Goal: Task Accomplishment & Management: Manage account settings

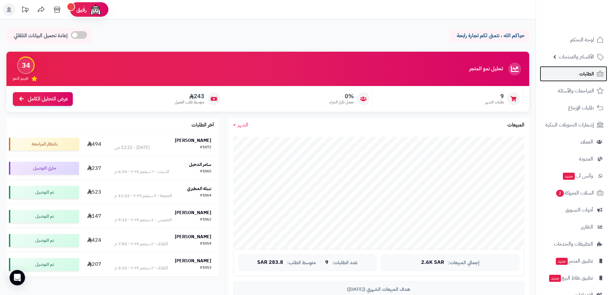
click at [591, 74] on span "الطلبات" at bounding box center [587, 73] width 15 height 9
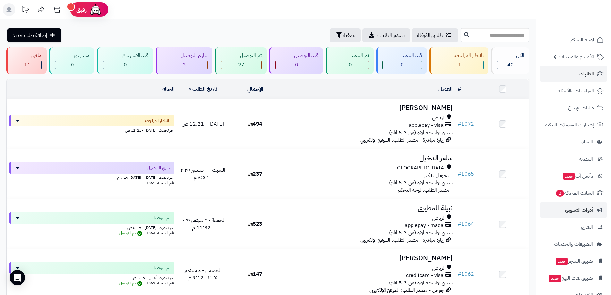
scroll to position [16, 0]
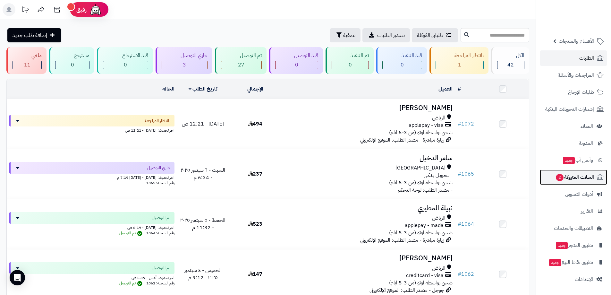
click at [581, 178] on span "السلات المتروكة 2" at bounding box center [574, 177] width 39 height 9
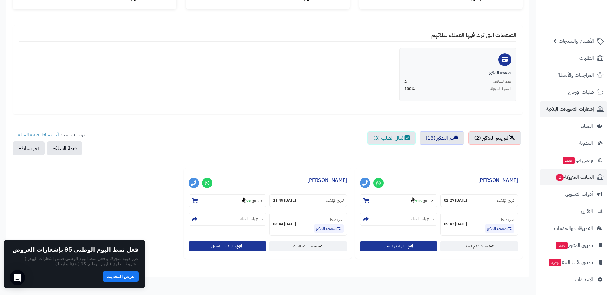
scroll to position [136, 0]
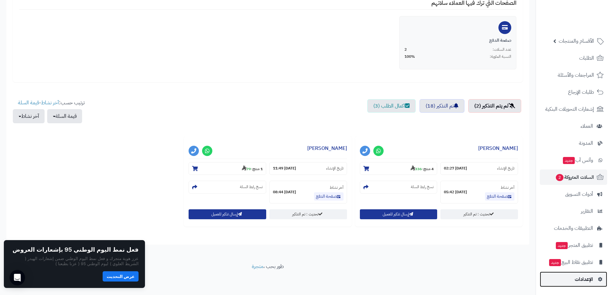
click at [589, 279] on span "الإعدادات" at bounding box center [584, 279] width 18 height 9
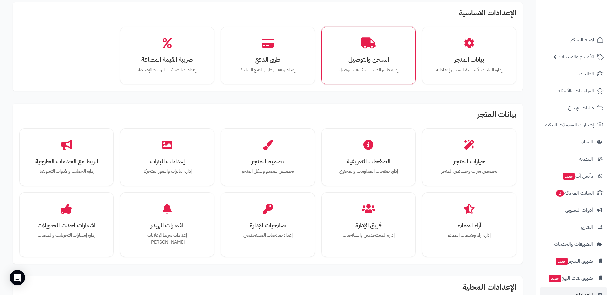
scroll to position [64, 0]
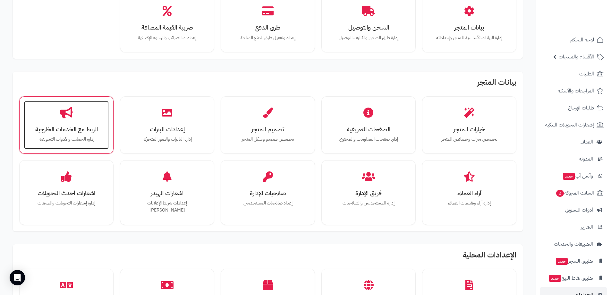
click at [85, 132] on h3 "الربط مع الخدمات الخارجية" at bounding box center [66, 129] width 72 height 7
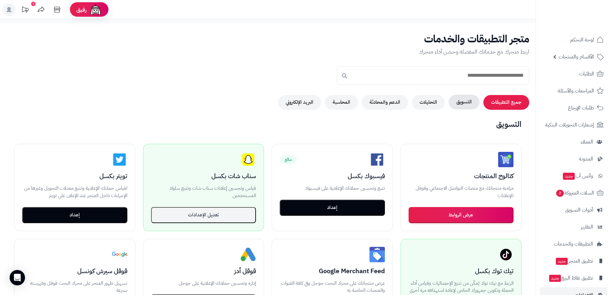
click at [465, 101] on button "التسويق" at bounding box center [464, 102] width 31 height 15
click at [469, 104] on button "التسويق" at bounding box center [464, 102] width 31 height 15
click at [504, 104] on button "جميع التطبيقات" at bounding box center [507, 102] width 46 height 15
click at [466, 103] on button "التسويق" at bounding box center [464, 102] width 31 height 15
click at [429, 103] on button "التحليلات" at bounding box center [428, 102] width 33 height 15
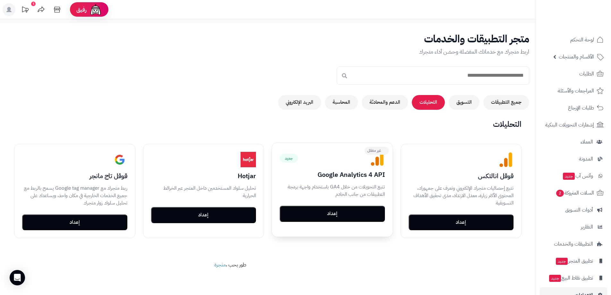
scroll to position [32, 0]
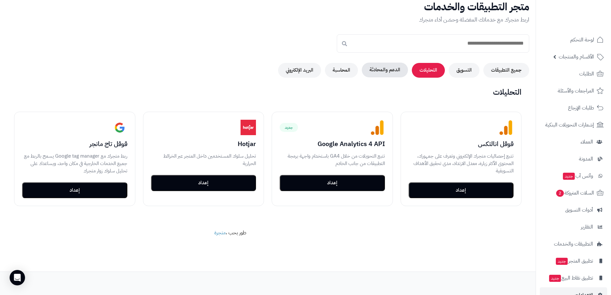
click at [389, 70] on button "الدعم والمحادثة" at bounding box center [385, 70] width 46 height 15
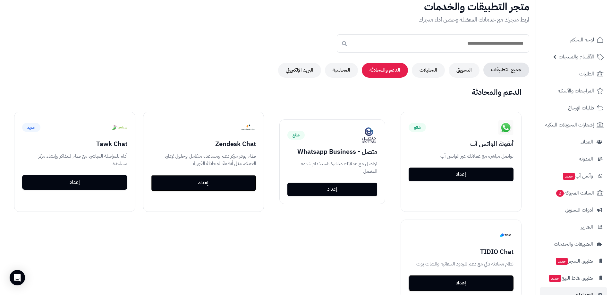
click at [501, 68] on button "جميع التطبيقات" at bounding box center [507, 70] width 46 height 15
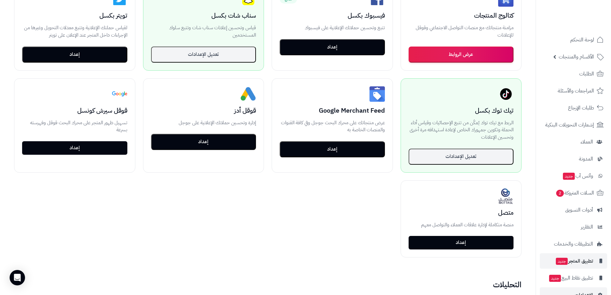
scroll to position [16, 0]
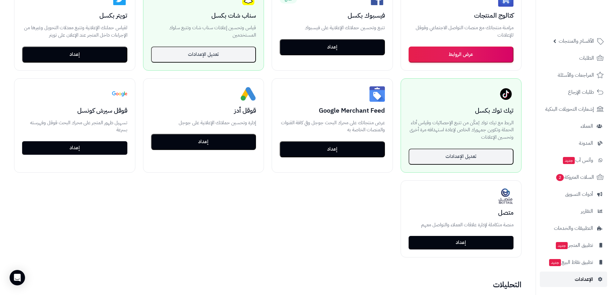
click at [588, 278] on span "الإعدادات" at bounding box center [584, 279] width 18 height 9
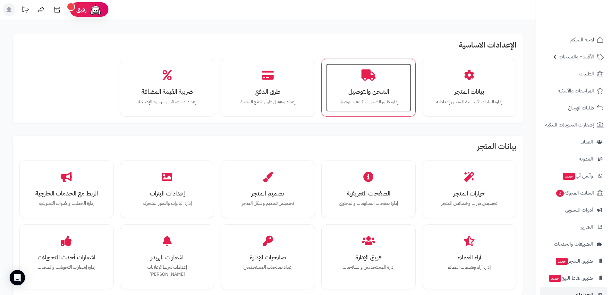
click at [367, 94] on h3 "الشحن والتوصيل" at bounding box center [369, 91] width 72 height 7
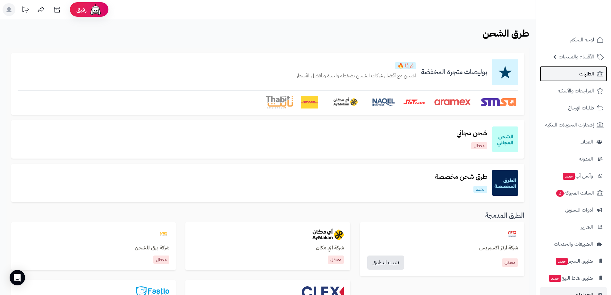
click at [584, 73] on span "الطلبات" at bounding box center [587, 73] width 15 height 9
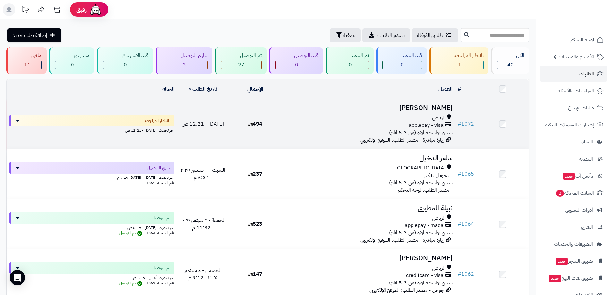
click at [393, 122] on div "applepay - visa" at bounding box center [368, 125] width 169 height 7
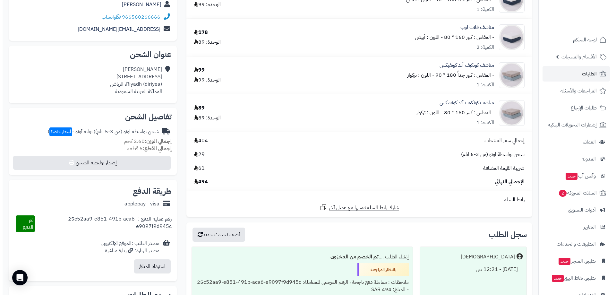
scroll to position [160, 0]
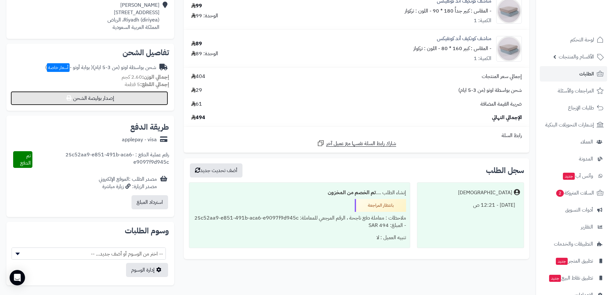
click at [99, 98] on button "إصدار بوليصة الشحن" at bounding box center [90, 98] width 158 height 14
select select "***"
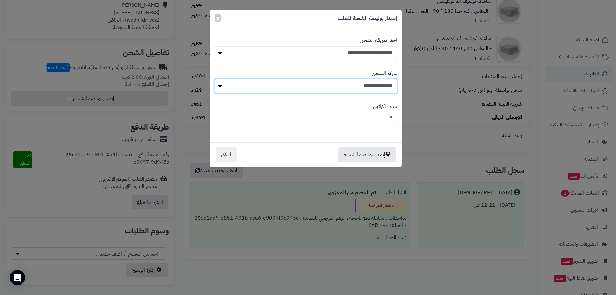
click at [380, 87] on select "**********" at bounding box center [306, 86] width 182 height 14
click at [353, 87] on select "**********" at bounding box center [306, 86] width 182 height 14
click at [362, 86] on select "**********" at bounding box center [306, 86] width 182 height 14
select select "****"
click at [217, 79] on select "**********" at bounding box center [306, 86] width 182 height 14
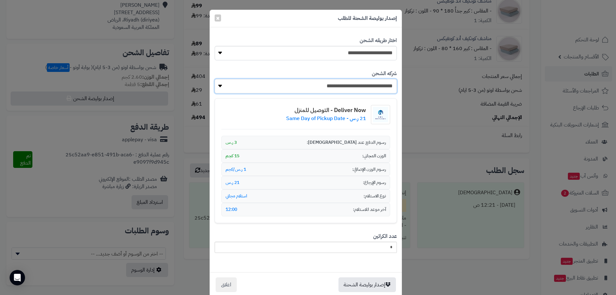
scroll to position [12, 0]
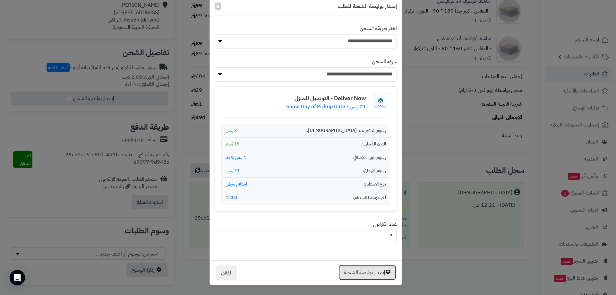
click at [381, 273] on button "إصدار بوليصة الشحنة" at bounding box center [367, 272] width 57 height 15
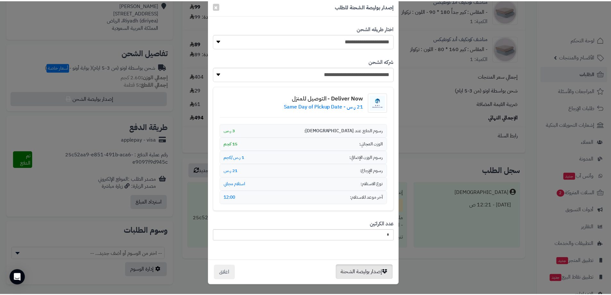
scroll to position [0, 0]
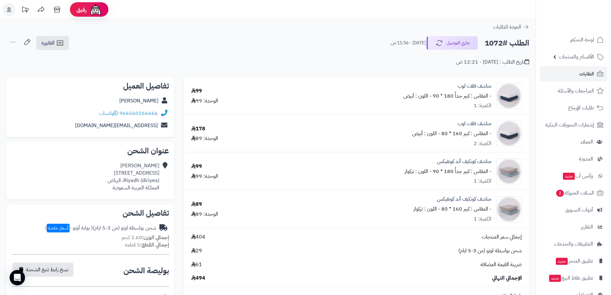
scroll to position [160, 0]
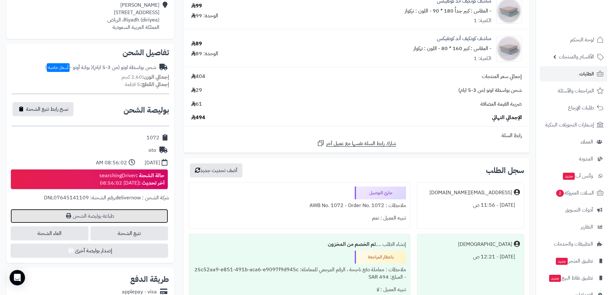
click at [116, 216] on link "طباعة بوليصة الشحن" at bounding box center [90, 216] width 158 height 14
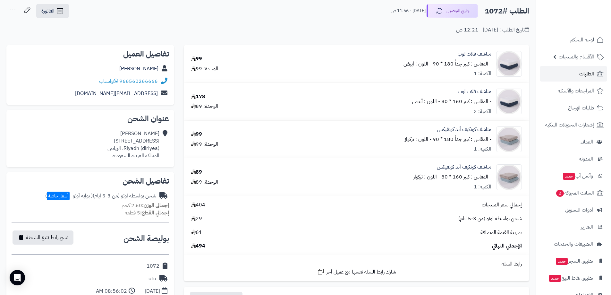
scroll to position [0, 0]
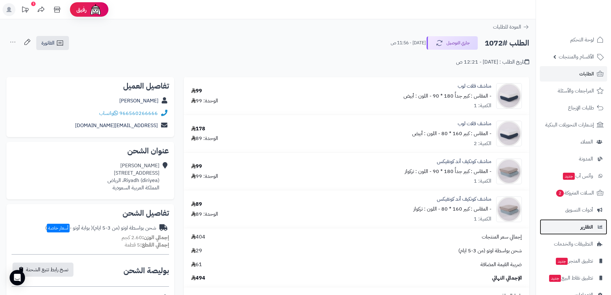
click at [582, 224] on span "التقارير" at bounding box center [587, 226] width 13 height 9
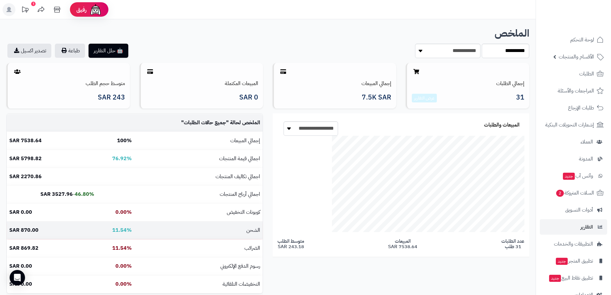
scroll to position [32, 0]
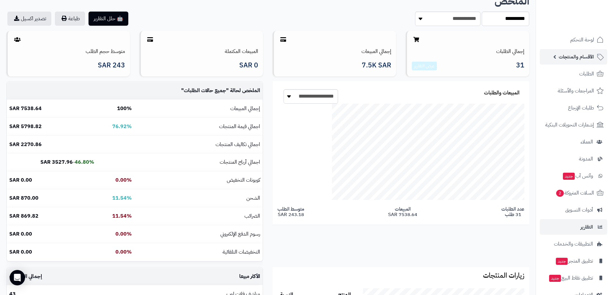
click at [584, 58] on span "الأقسام والمنتجات" at bounding box center [576, 56] width 35 height 9
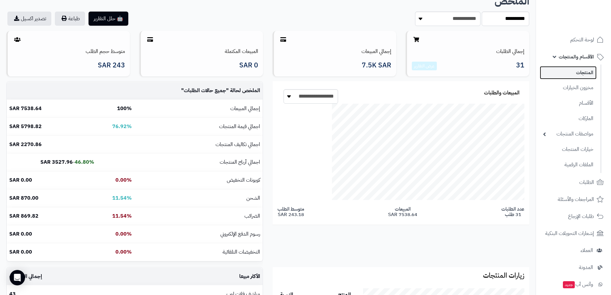
click at [592, 73] on link "المنتجات" at bounding box center [568, 72] width 57 height 13
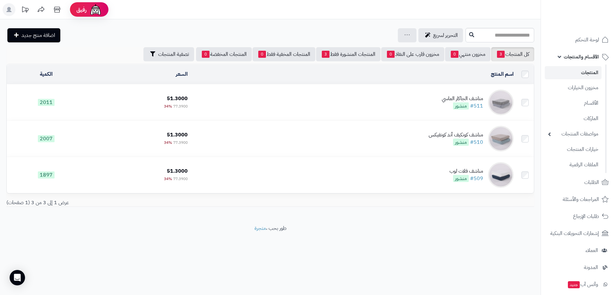
click at [418, 104] on td "مناشف الجاكار الماسي #511 منشور" at bounding box center [353, 102] width 326 height 36
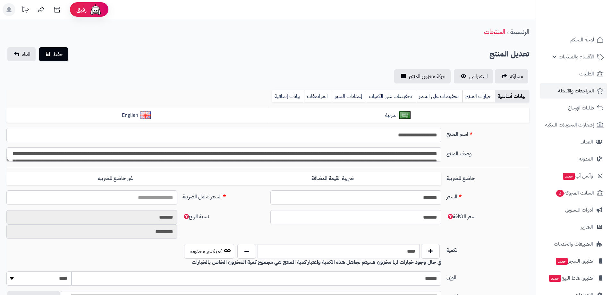
type input "*****"
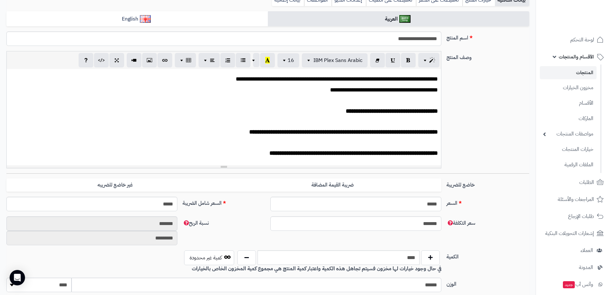
scroll to position [160, 0]
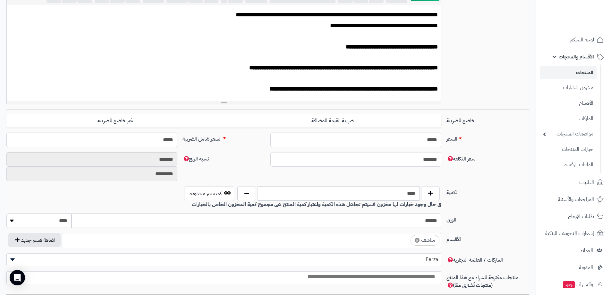
drag, startPoint x: 418, startPoint y: 160, endPoint x: 424, endPoint y: 160, distance: 5.8
click at [424, 160] on input "*******" at bounding box center [356, 159] width 171 height 14
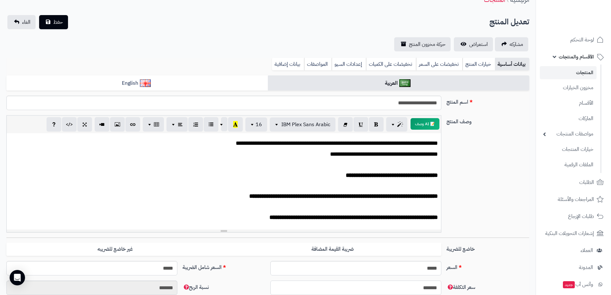
scroll to position [0, 0]
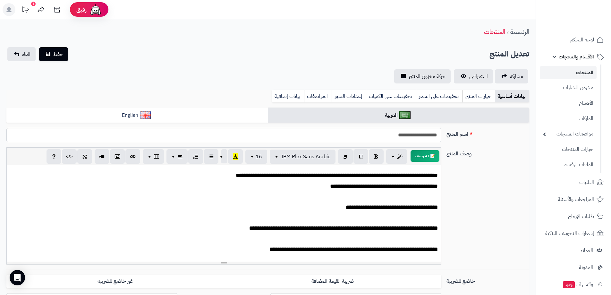
click at [579, 73] on link "المنتجات" at bounding box center [568, 72] width 57 height 13
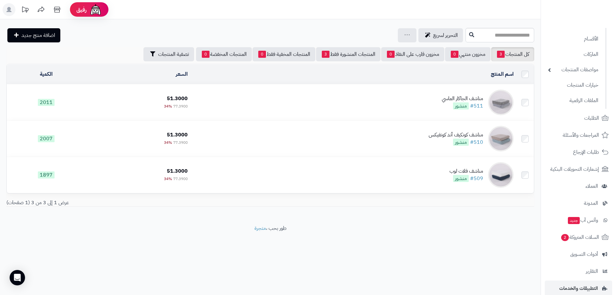
scroll to position [124, 0]
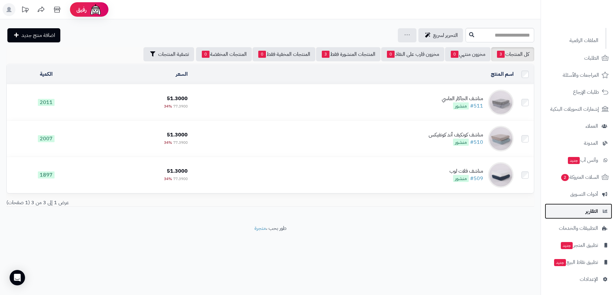
click at [587, 212] on span "التقارير" at bounding box center [592, 211] width 13 height 9
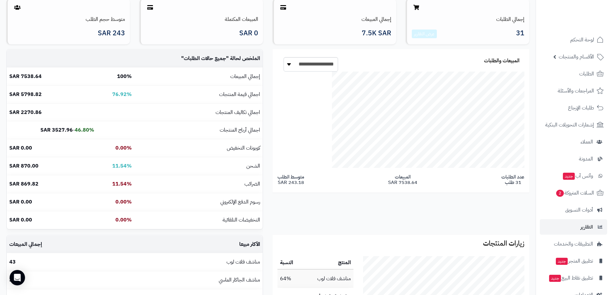
scroll to position [32, 0]
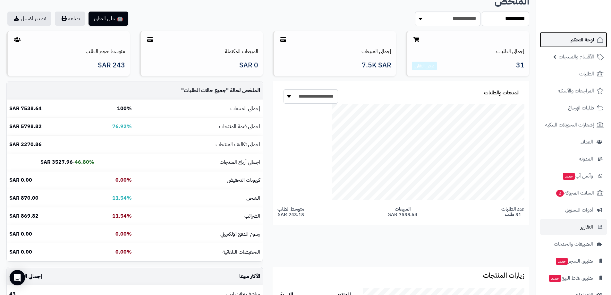
click at [591, 40] on span "لوحة التحكم" at bounding box center [582, 39] width 23 height 9
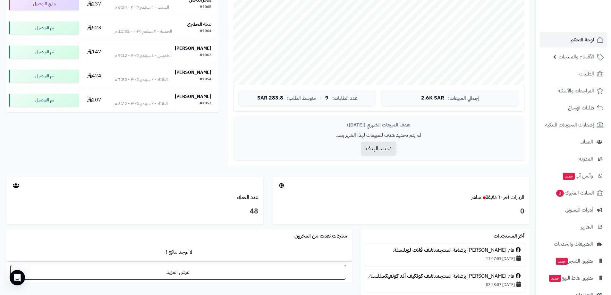
scroll to position [100, 0]
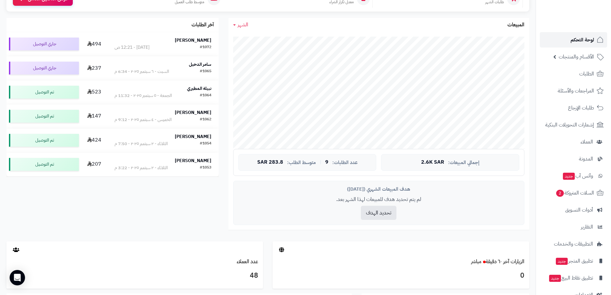
click at [584, 40] on span "لوحة التحكم" at bounding box center [582, 39] width 23 height 9
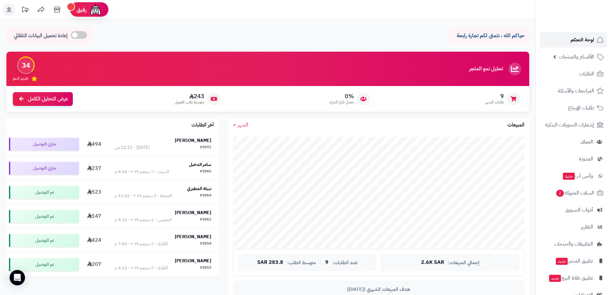
click at [584, 38] on span "لوحة التحكم" at bounding box center [582, 39] width 23 height 9
click at [583, 73] on span "الطلبات" at bounding box center [587, 73] width 15 height 9
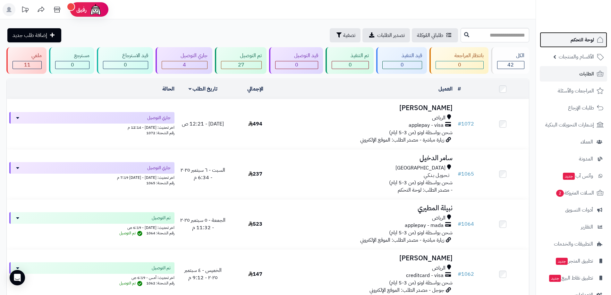
click at [577, 42] on span "لوحة التحكم" at bounding box center [582, 39] width 23 height 9
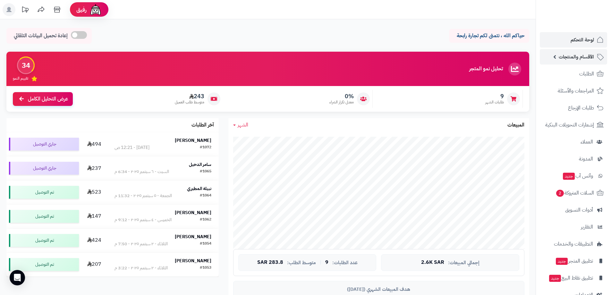
click at [582, 56] on span "الأقسام والمنتجات" at bounding box center [576, 56] width 35 height 9
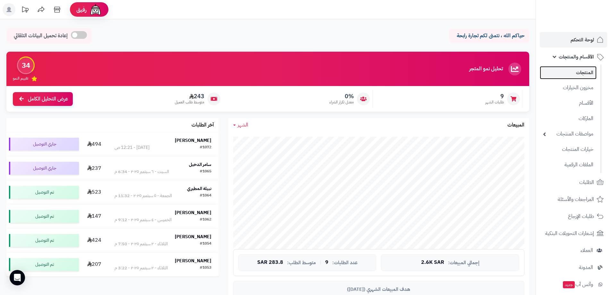
click at [585, 72] on link "المنتجات" at bounding box center [568, 72] width 57 height 13
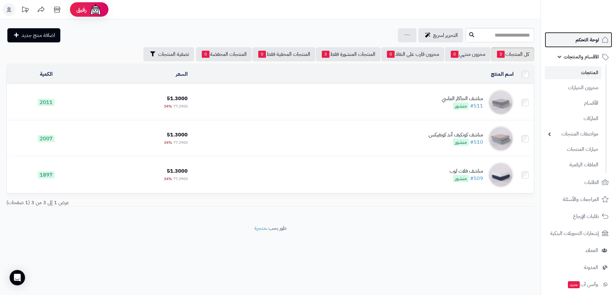
click at [582, 39] on span "لوحة التحكم" at bounding box center [587, 39] width 23 height 9
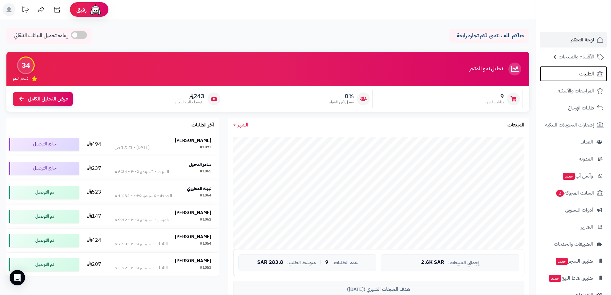
click at [581, 75] on span "الطلبات" at bounding box center [587, 73] width 15 height 9
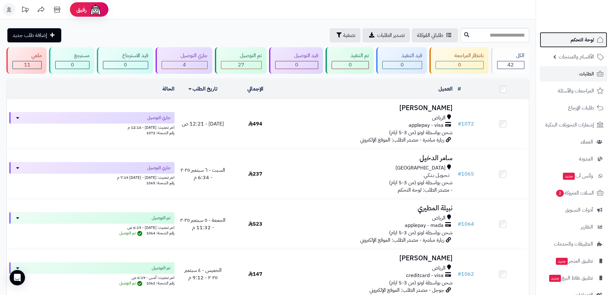
click at [578, 40] on span "لوحة التحكم" at bounding box center [582, 39] width 23 height 9
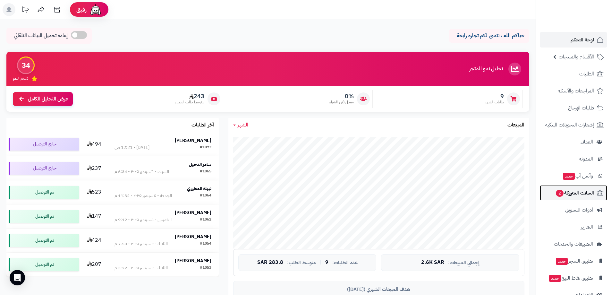
click at [579, 194] on span "السلات المتروكة 2" at bounding box center [574, 192] width 39 height 9
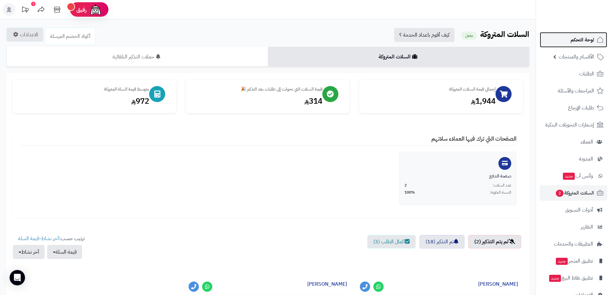
click at [581, 41] on span "لوحة التحكم" at bounding box center [582, 39] width 23 height 9
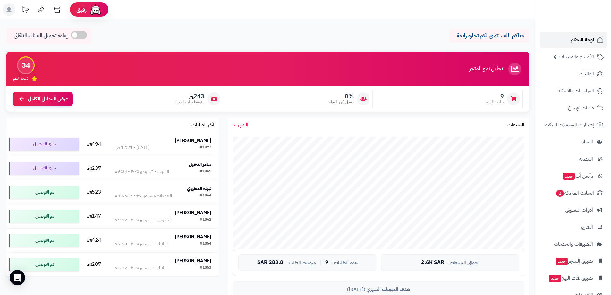
click at [585, 38] on span "لوحة التحكم" at bounding box center [582, 39] width 23 height 9
click at [583, 74] on span "الطلبات" at bounding box center [587, 73] width 15 height 9
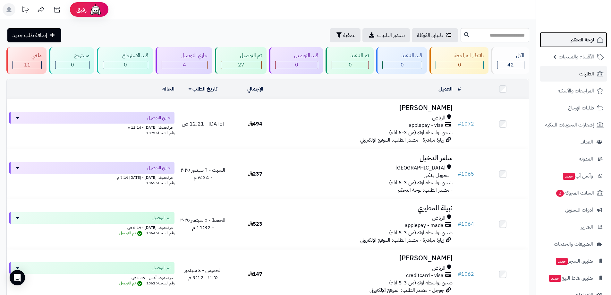
click at [581, 40] on span "لوحة التحكم" at bounding box center [582, 39] width 23 height 9
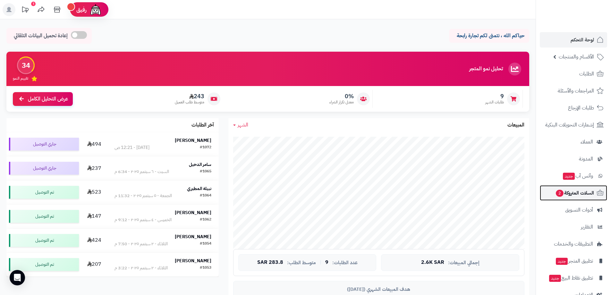
click at [578, 193] on span "السلات المتروكة 2" at bounding box center [574, 192] width 39 height 9
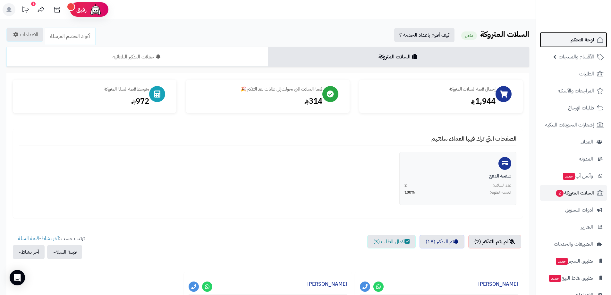
click at [586, 37] on span "لوحة التحكم" at bounding box center [582, 39] width 23 height 9
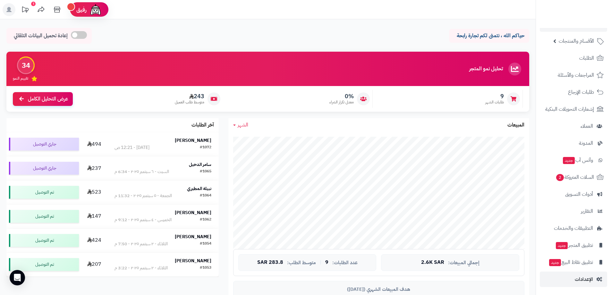
scroll to position [32, 0]
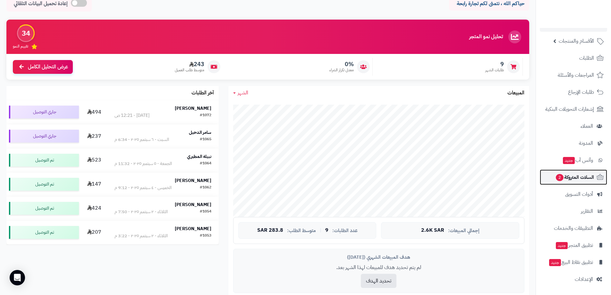
click at [586, 177] on span "السلات المتروكة 2" at bounding box center [574, 177] width 39 height 9
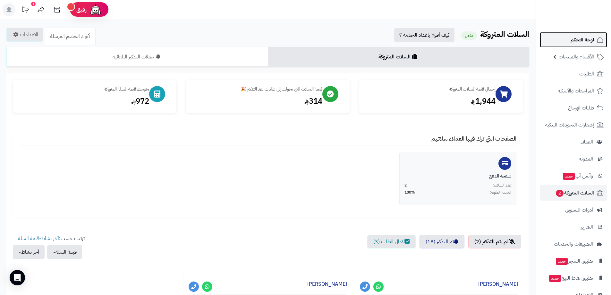
click at [589, 43] on span "لوحة التحكم" at bounding box center [582, 39] width 23 height 9
